Goal: Check status: Check status

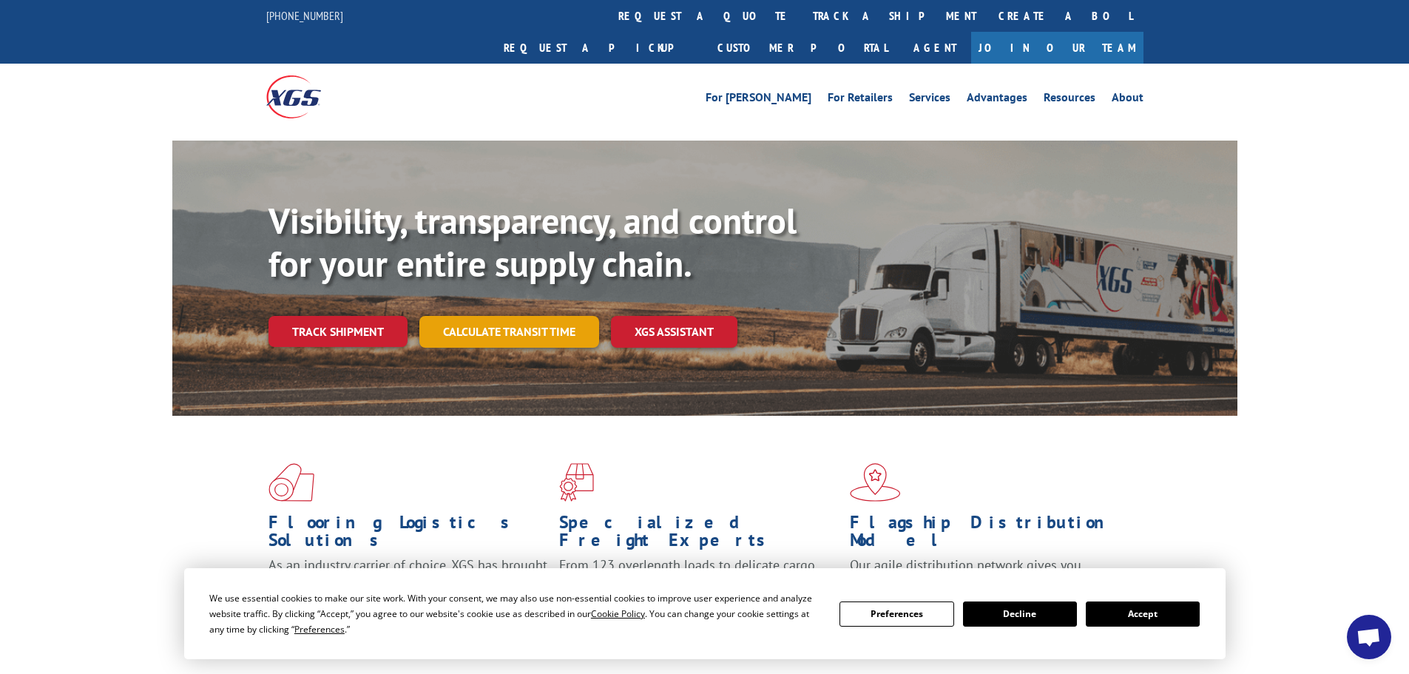
click at [521, 316] on link "Calculate transit time" at bounding box center [509, 332] width 180 height 32
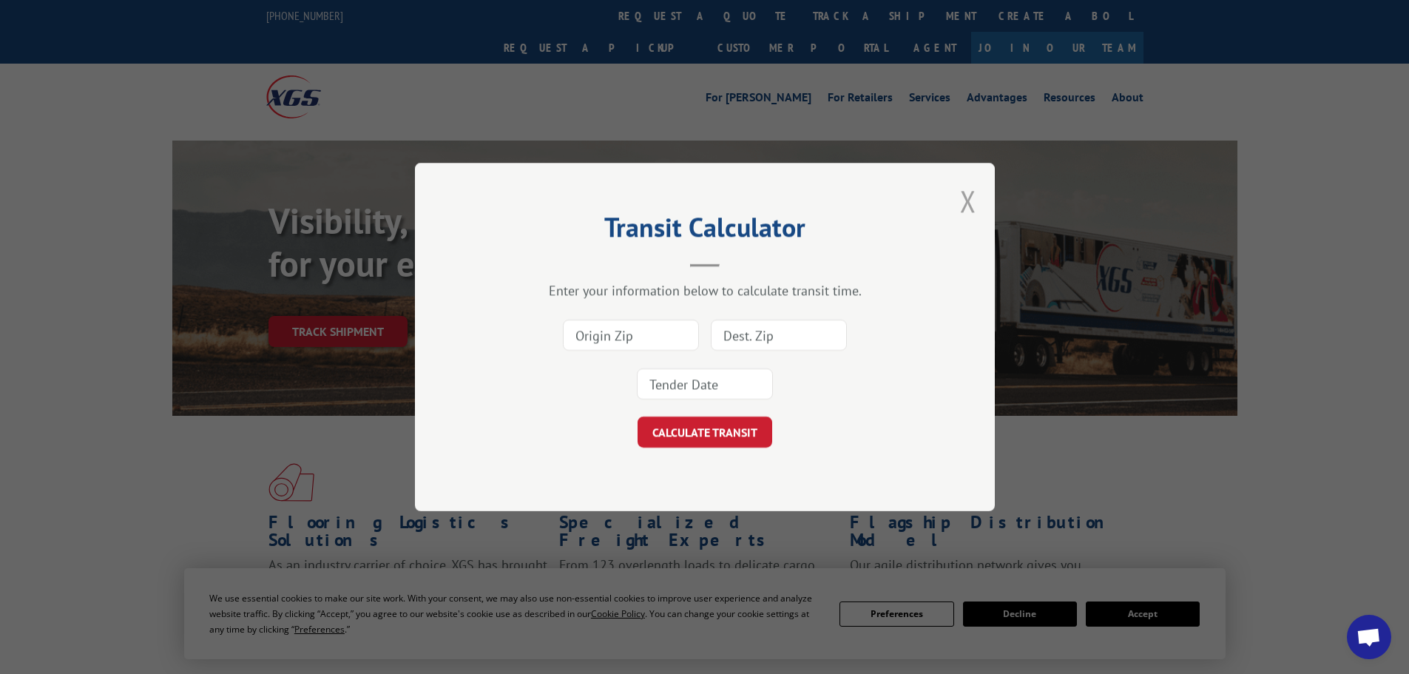
click at [969, 202] on button "Close modal" at bounding box center [968, 200] width 16 height 39
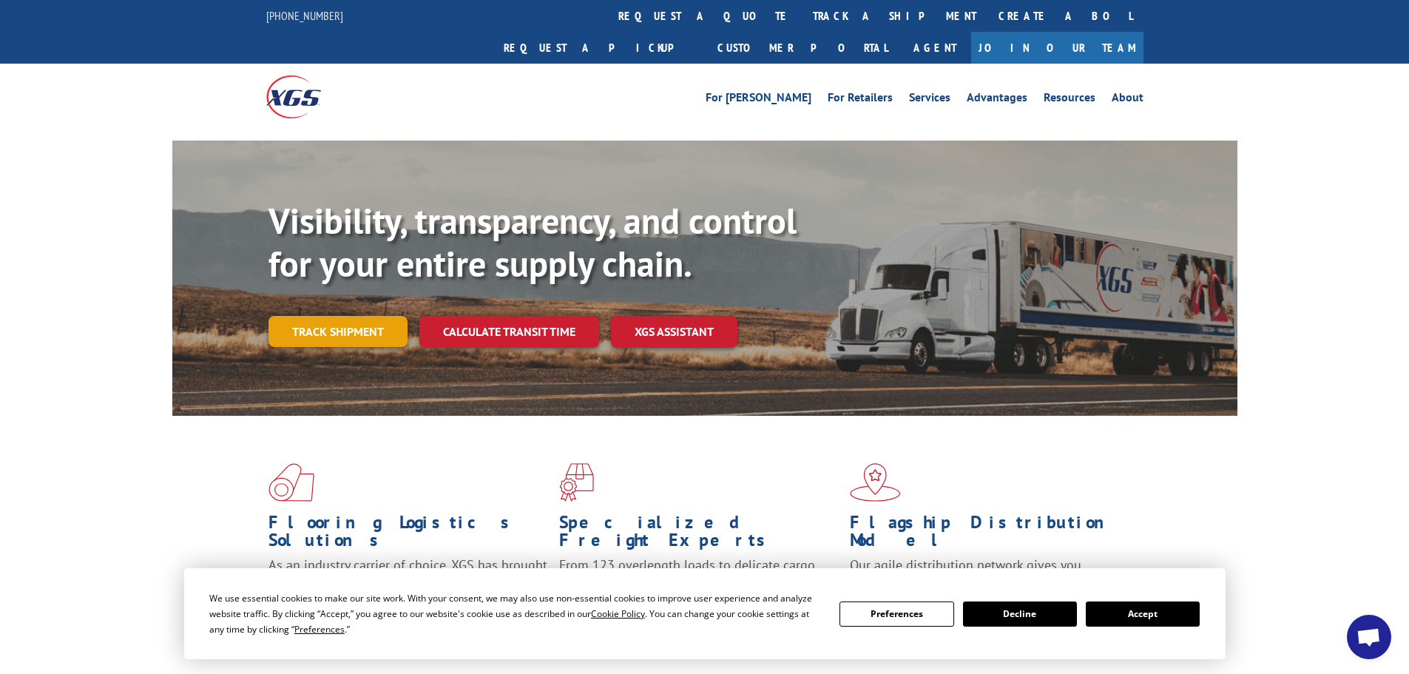
click at [331, 316] on link "Track shipment" at bounding box center [337, 331] width 139 height 31
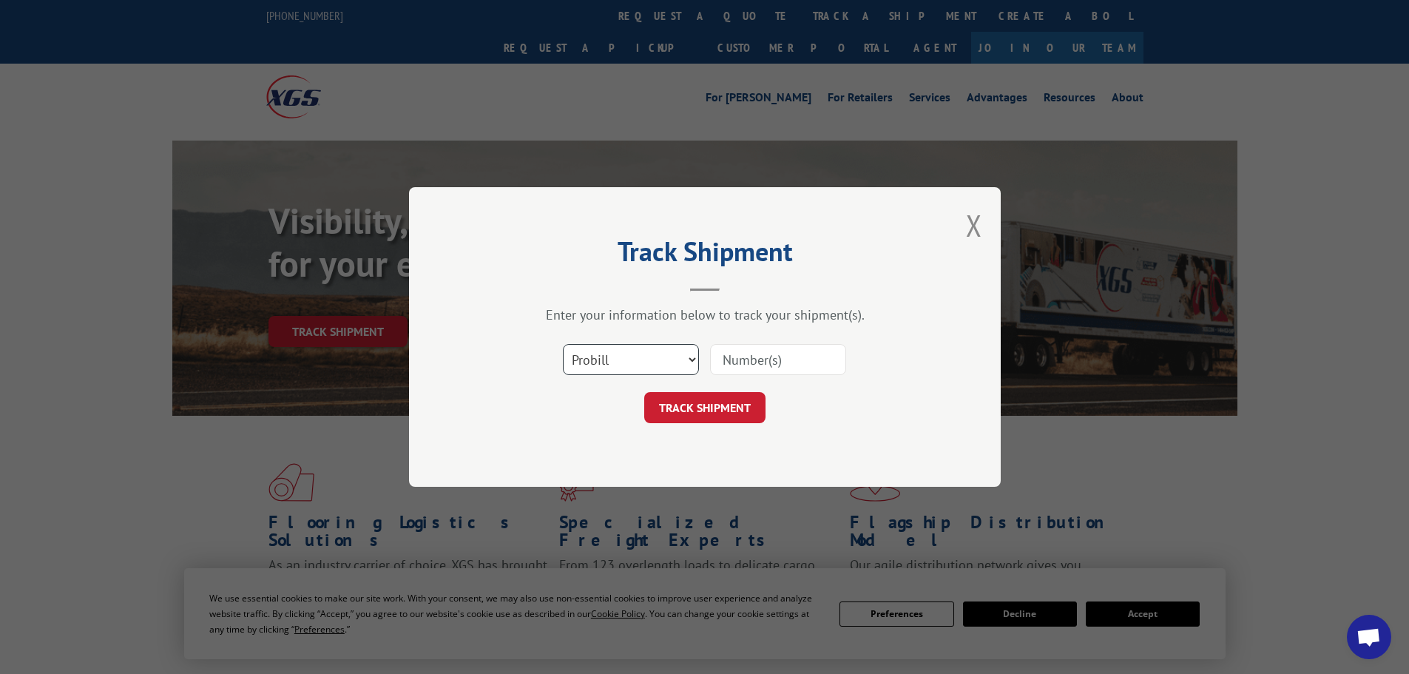
click at [665, 365] on select "Select category... Probill BOL PO" at bounding box center [631, 359] width 136 height 31
click at [563, 344] on select "Select category... Probill BOL PO" at bounding box center [631, 359] width 136 height 31
click at [754, 358] on input at bounding box center [778, 359] width 136 height 31
paste input "17229180"
type input "17229180"
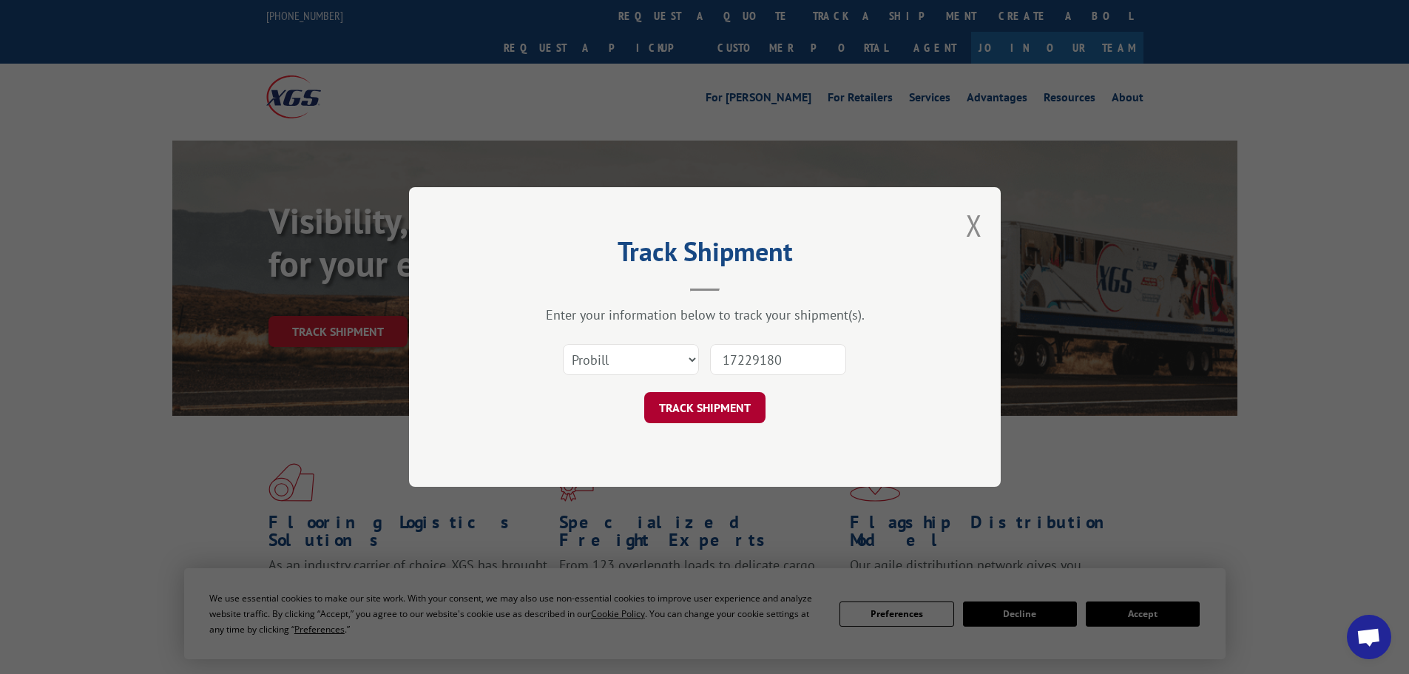
click at [705, 413] on button "TRACK SHIPMENT" at bounding box center [704, 407] width 121 height 31
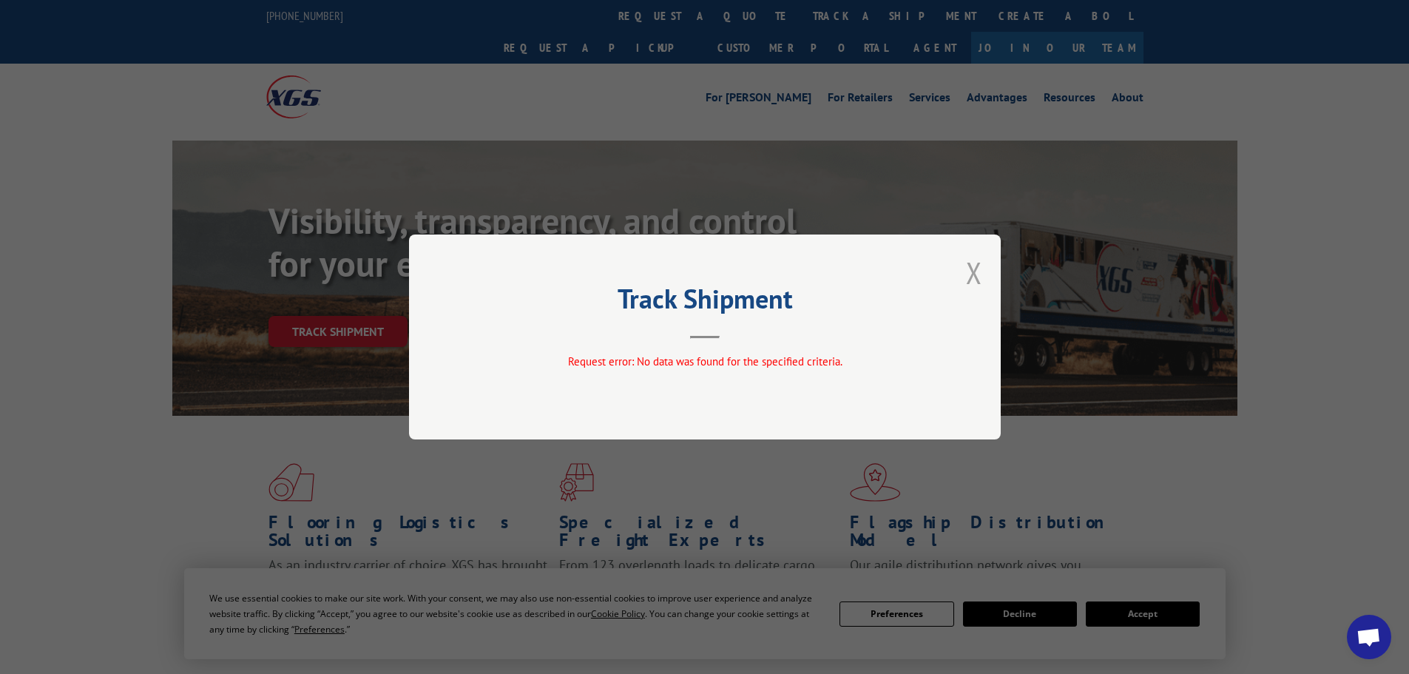
click at [966, 271] on button "Close modal" at bounding box center [974, 272] width 16 height 39
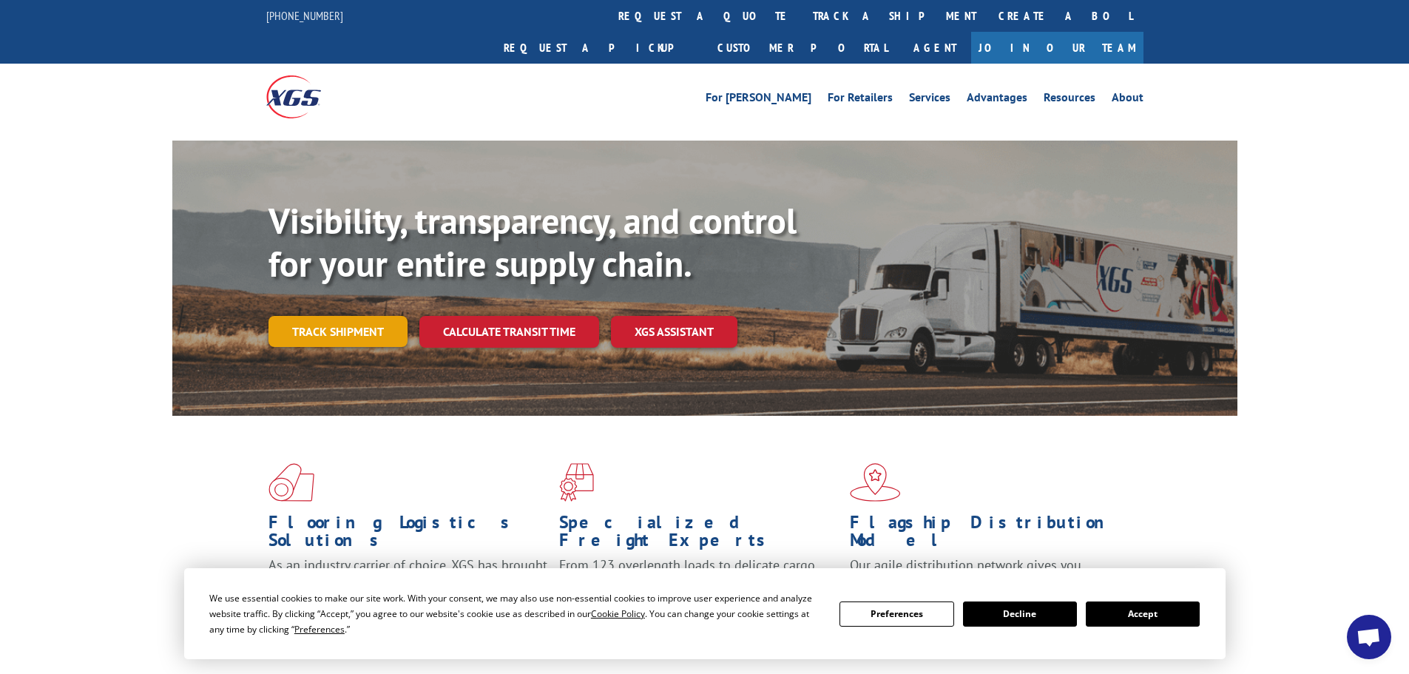
click at [357, 316] on link "Track shipment" at bounding box center [337, 331] width 139 height 31
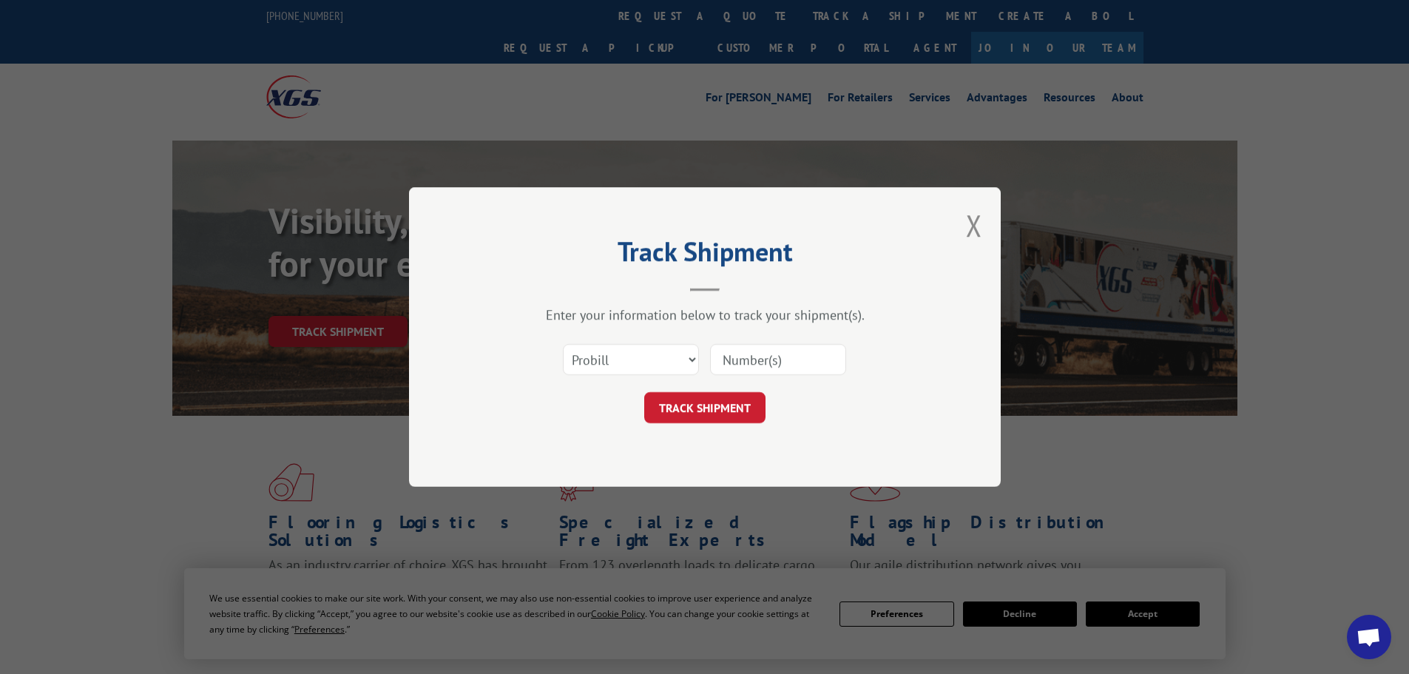
click at [757, 352] on input at bounding box center [778, 359] width 136 height 31
drag, startPoint x: 614, startPoint y: 353, endPoint x: 612, endPoint y: 371, distance: 17.9
click at [614, 353] on select "Select category... Probill BOL PO" at bounding box center [631, 359] width 136 height 31
select select "po"
click at [563, 344] on select "Select category... Probill BOL PO" at bounding box center [631, 359] width 136 height 31
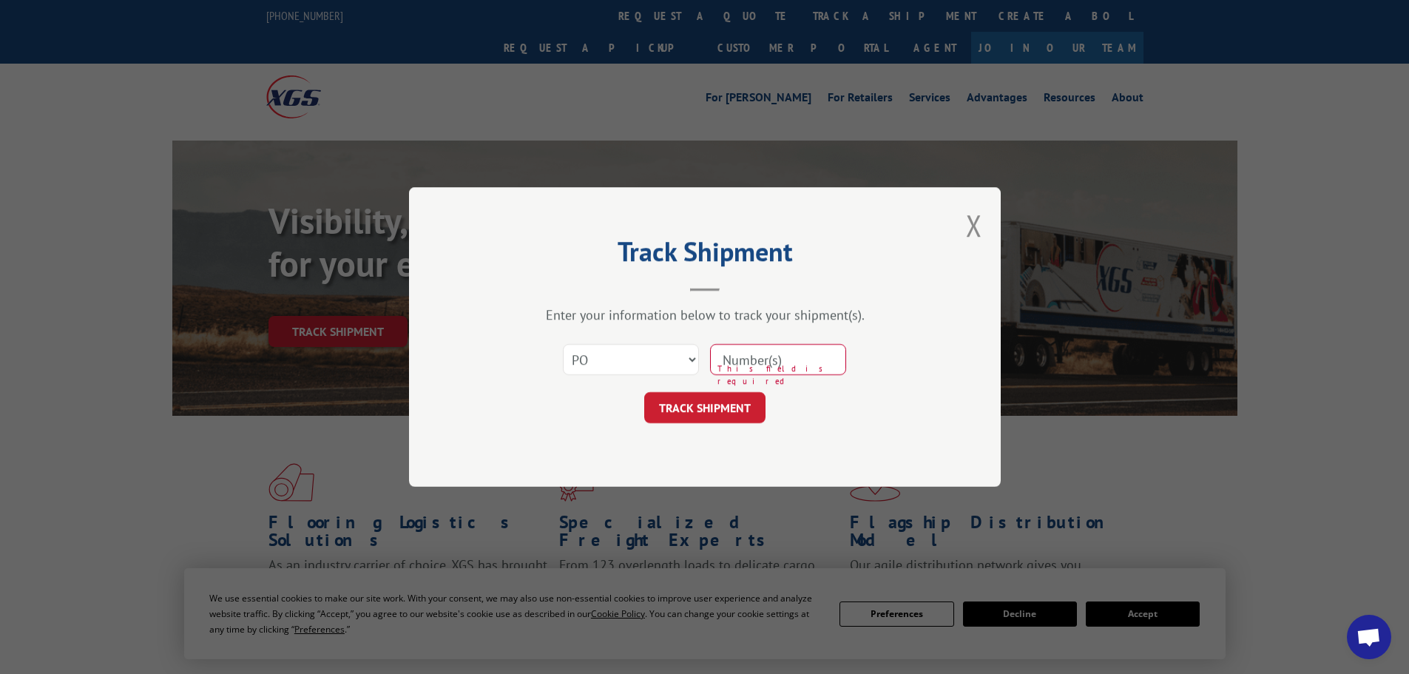
click at [763, 352] on input at bounding box center [778, 359] width 136 height 31
paste input "24511056"
type input "24511056"
click at [731, 409] on button "TRACK SHIPMENT" at bounding box center [704, 407] width 121 height 31
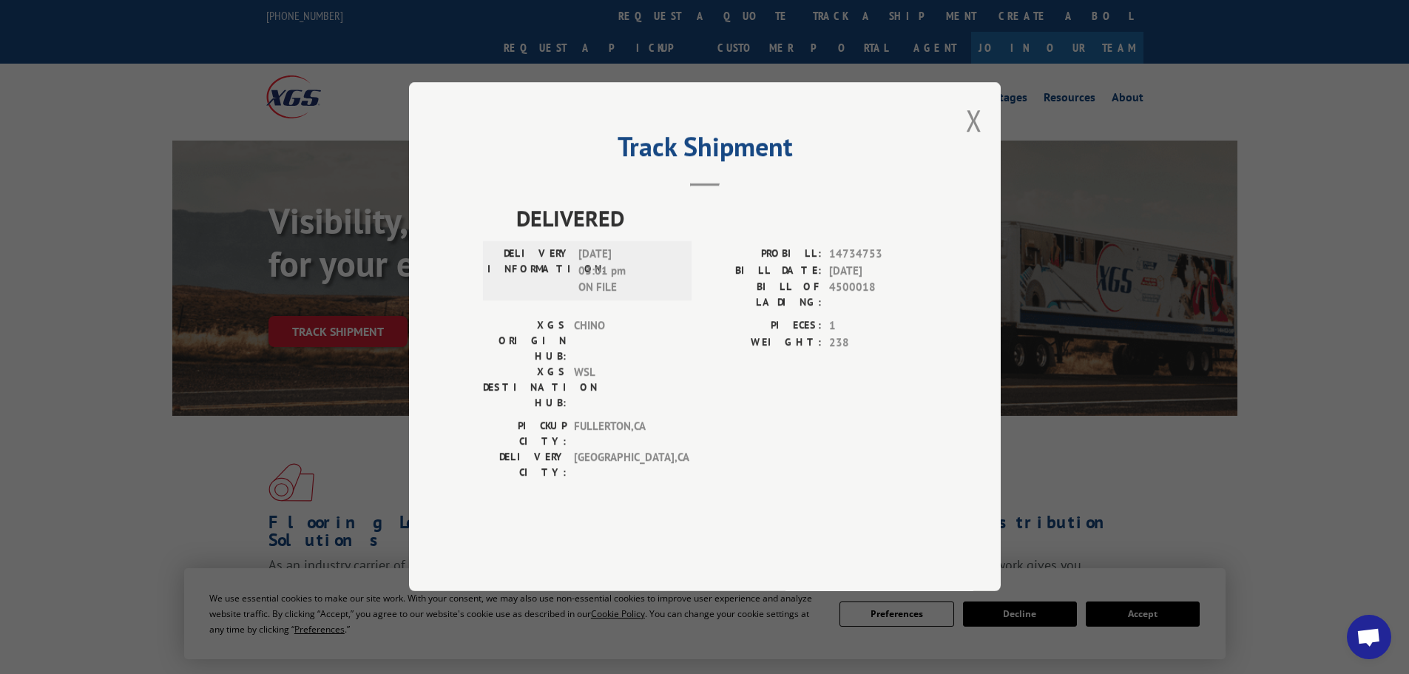
click at [963, 160] on div "Track Shipment DELIVERED DELIVERY INFORMATION: [DATE] 03:01 pm ON FILE PROBILL:…" at bounding box center [705, 336] width 592 height 509
click at [972, 140] on button "Close modal" at bounding box center [974, 120] width 16 height 39
